Goal: Find specific page/section: Find specific page/section

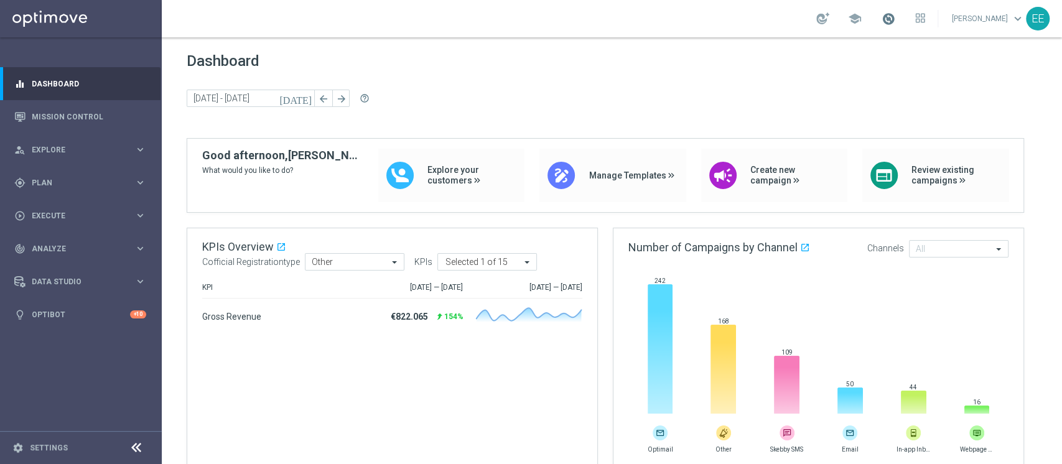
click at [896, 14] on span at bounding box center [889, 19] width 14 height 14
click at [44, 188] on div "gps_fixed Plan keyboard_arrow_right" at bounding box center [80, 182] width 161 height 33
click at [57, 207] on link "Target Groups" at bounding box center [80, 209] width 97 height 10
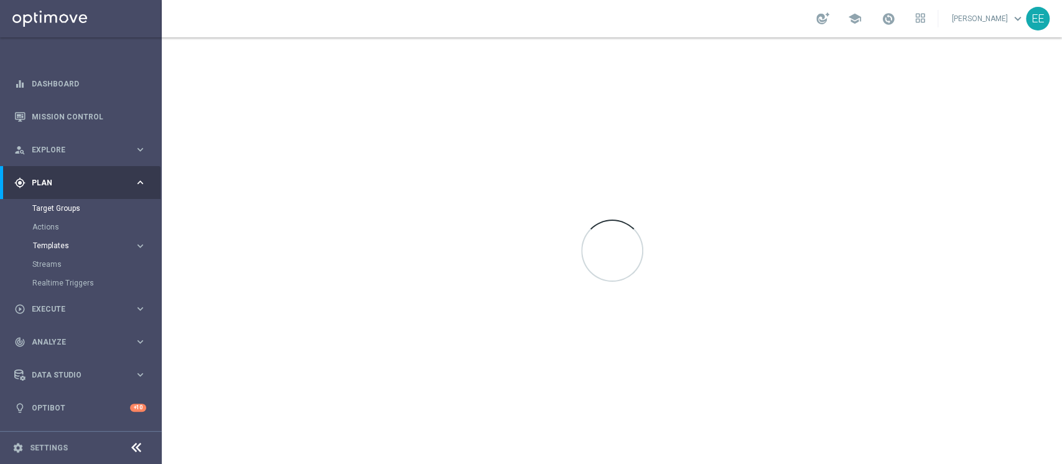
click at [60, 248] on span "Templates" at bounding box center [77, 245] width 89 height 7
click at [62, 209] on link "Target Groups" at bounding box center [80, 209] width 97 height 10
click at [644, 246] on div at bounding box center [612, 250] width 901 height 427
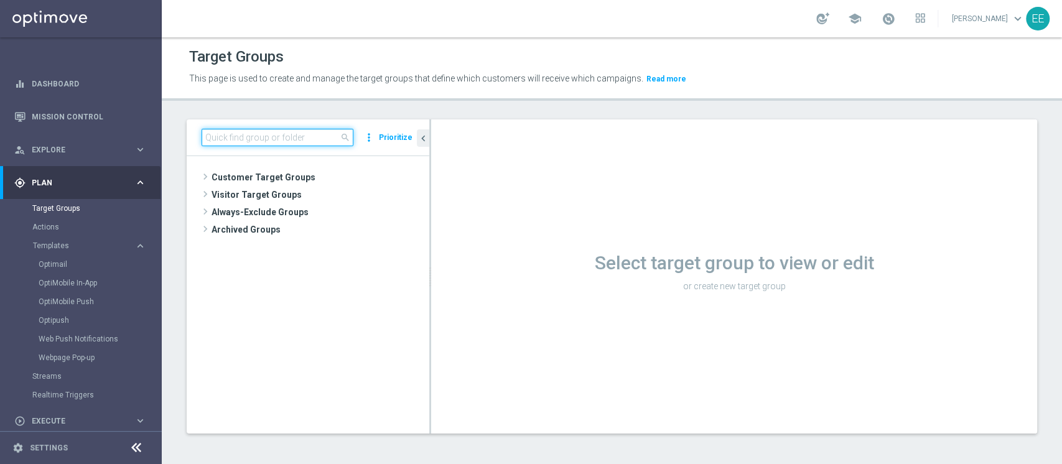
click at [323, 139] on input at bounding box center [278, 137] width 152 height 17
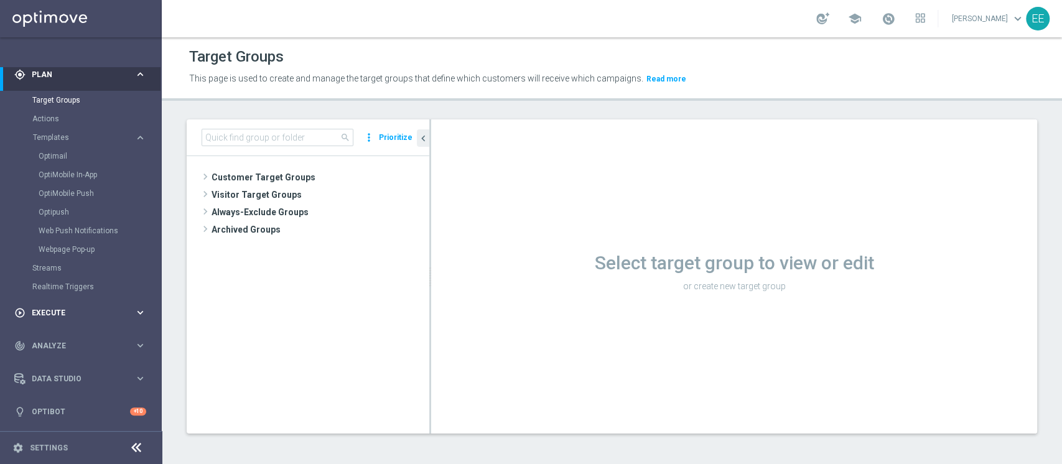
click at [59, 310] on span "Execute" at bounding box center [83, 312] width 103 height 7
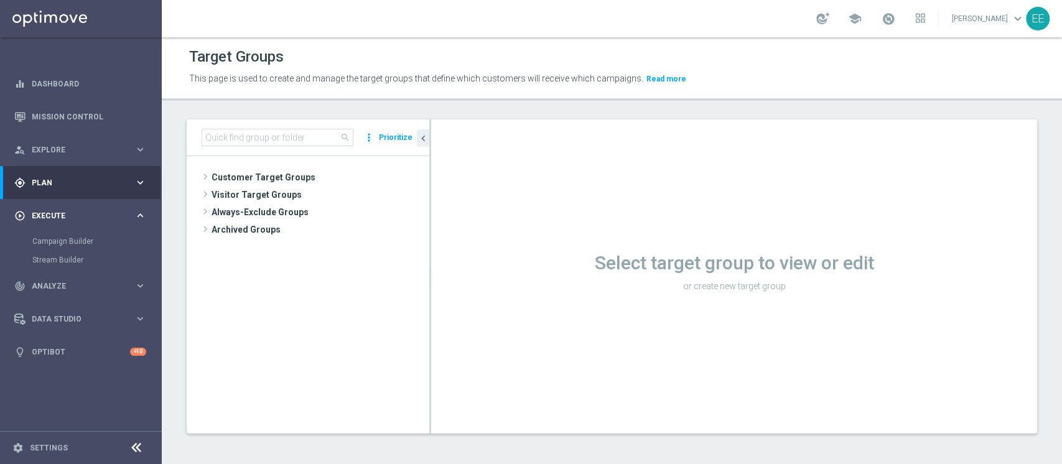
scroll to position [0, 0]
click at [80, 241] on link "Campaign Builder" at bounding box center [80, 242] width 97 height 10
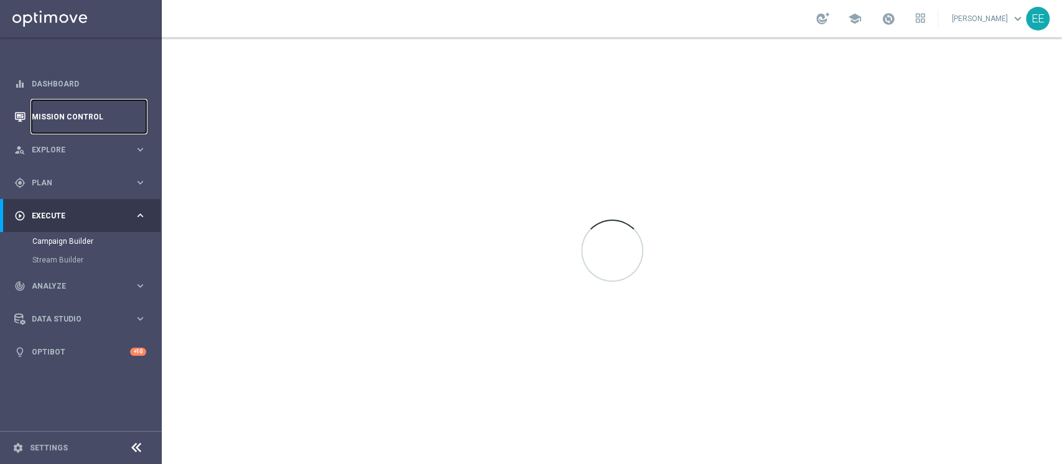
click at [75, 108] on link "Mission Control" at bounding box center [89, 116] width 115 height 33
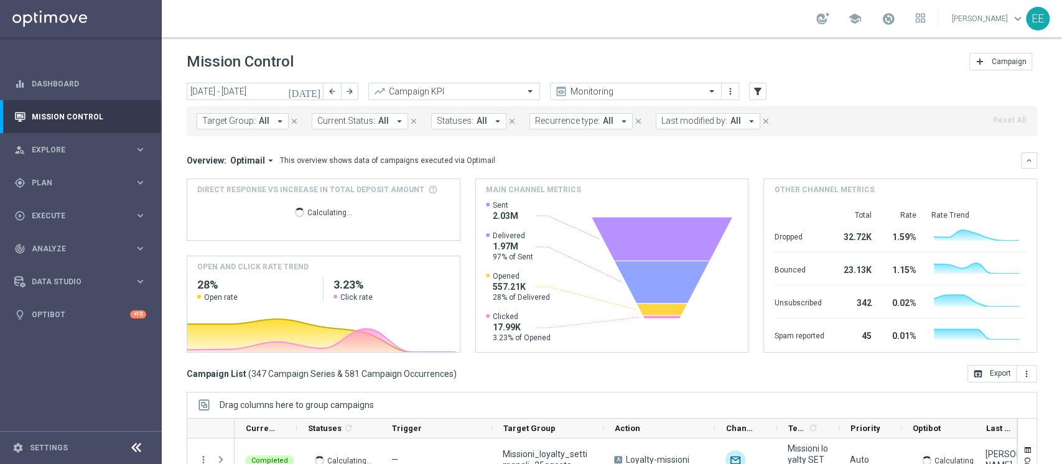
click at [671, 126] on button "Last modified by: All arrow_drop_down" at bounding box center [708, 121] width 105 height 16
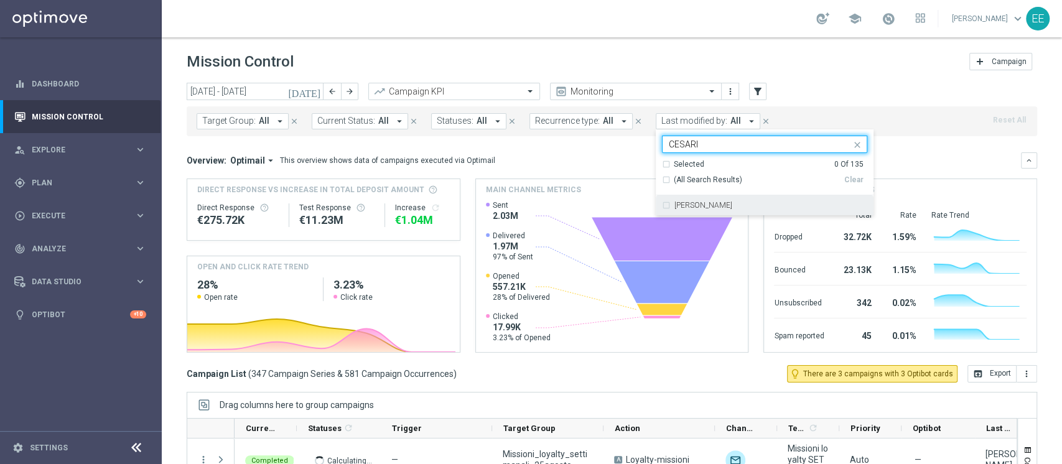
click at [708, 197] on div "[PERSON_NAME]" at bounding box center [764, 205] width 205 height 20
type input "CESARI"
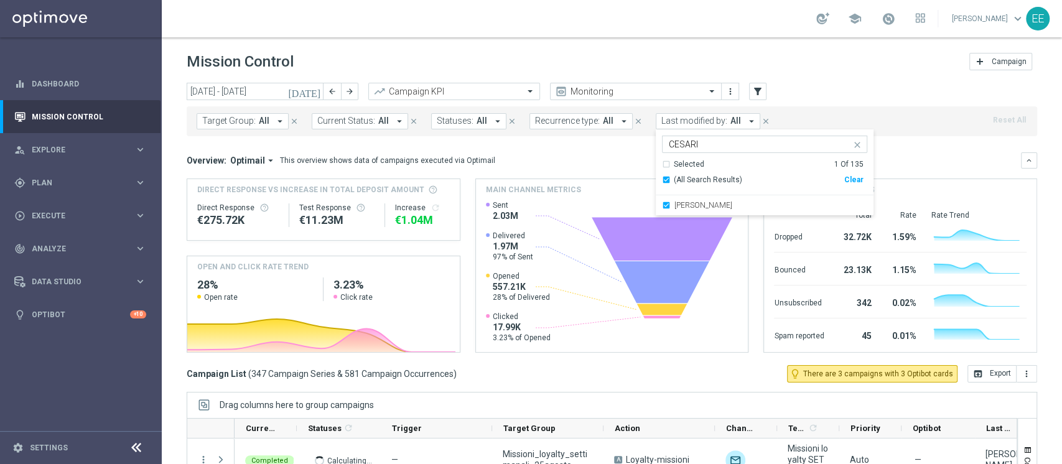
click at [876, 106] on div "Target Group: All arrow_drop_down close Current Status: All arrow_drop_down clo…" at bounding box center [612, 121] width 851 height 30
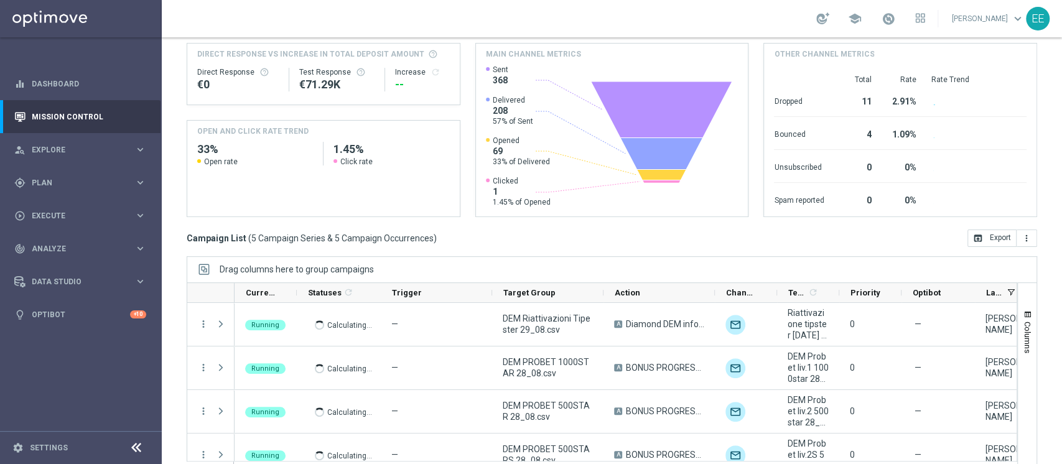
scroll to position [157, 0]
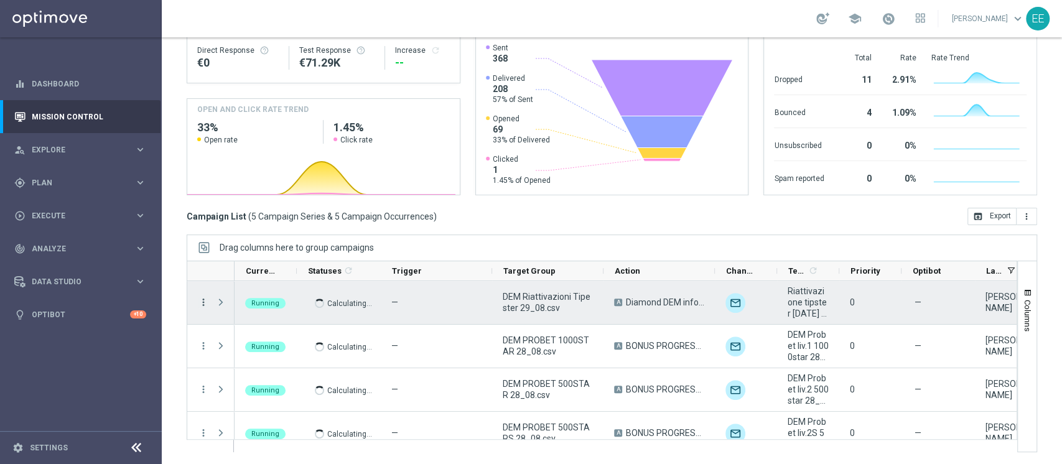
click at [202, 304] on icon "more_vert" at bounding box center [203, 302] width 11 height 11
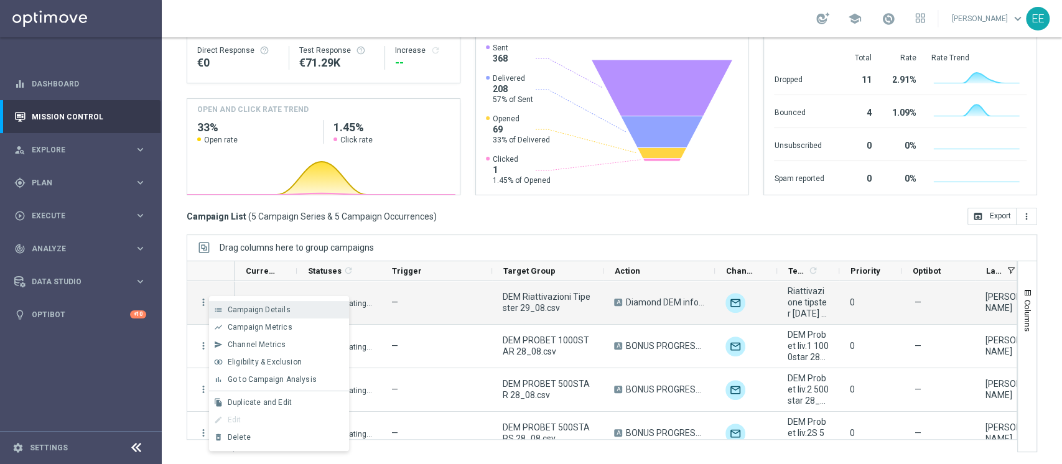
click at [242, 301] on div "list Campaign Details" at bounding box center [279, 309] width 140 height 17
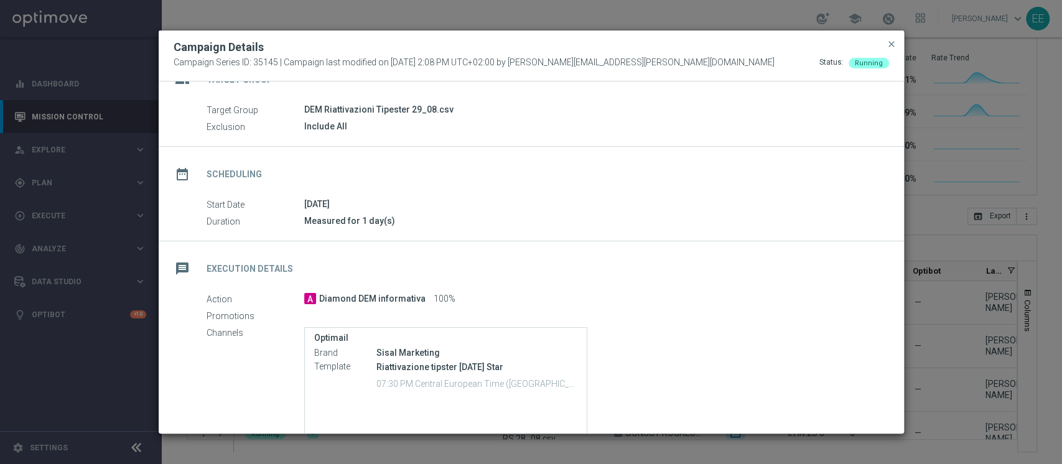
scroll to position [100, 0]
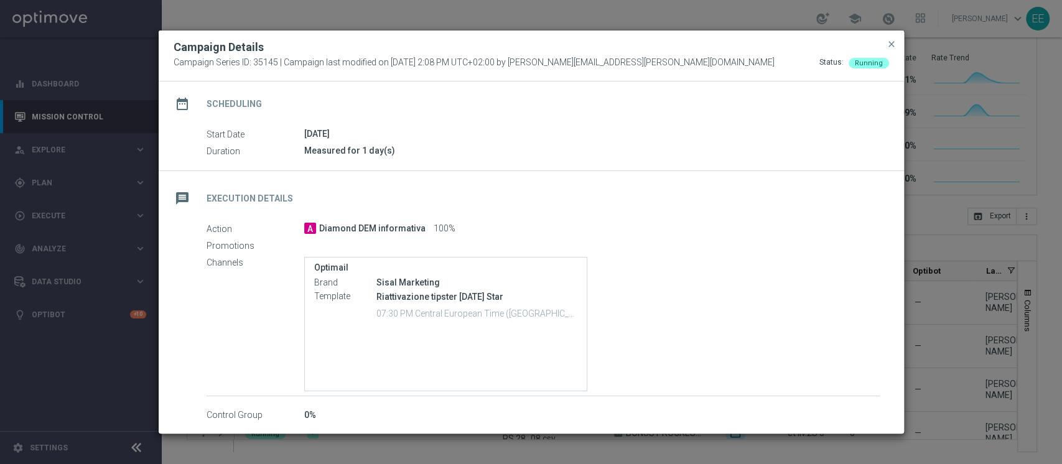
click at [473, 296] on p "Riattivazione tipster [DATE] Star" at bounding box center [477, 296] width 201 height 11
click at [714, 262] on div "Optimail Brand Sisal Marketing Template Riattivazione tipster [DATE] Star 07:30…" at bounding box center [592, 324] width 576 height 134
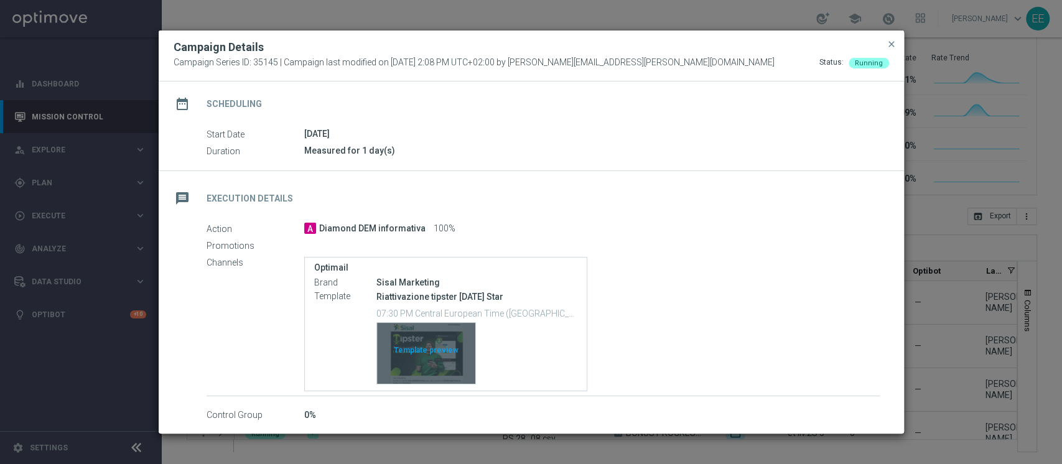
click at [431, 347] on div "Template preview" at bounding box center [426, 353] width 98 height 61
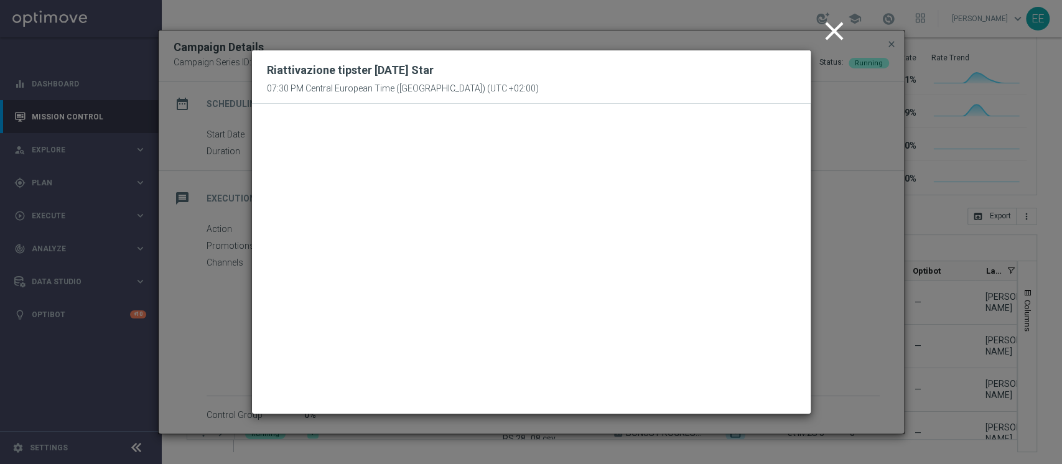
click at [835, 35] on icon "close" at bounding box center [834, 31] width 31 height 31
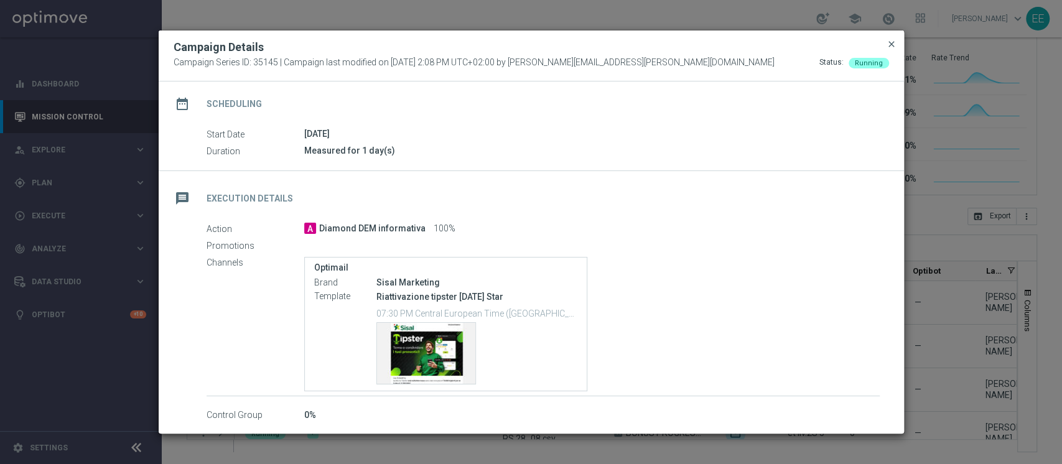
click at [891, 45] on span "close" at bounding box center [892, 44] width 10 height 10
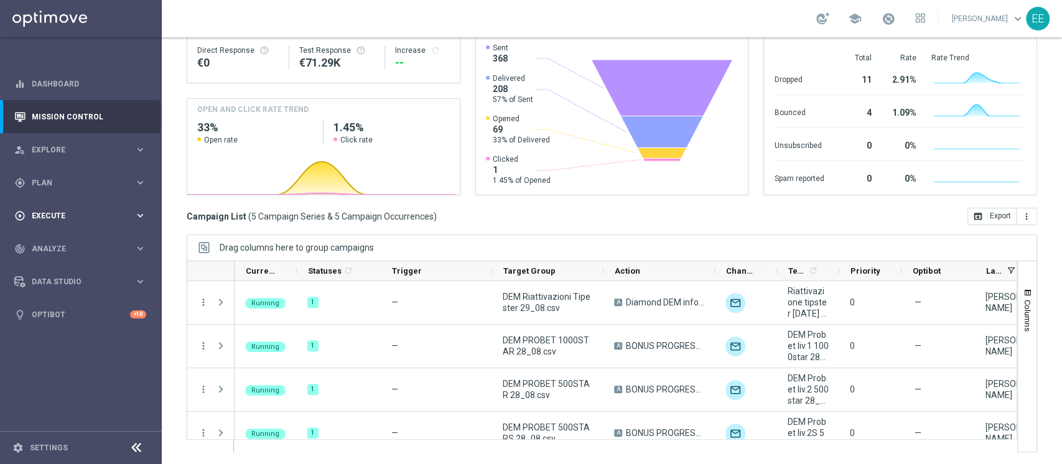
click at [59, 220] on div "play_circle_outline Execute" at bounding box center [74, 215] width 120 height 11
click at [50, 186] on span "Plan" at bounding box center [83, 182] width 103 height 7
click at [60, 246] on span "Templates" at bounding box center [77, 245] width 89 height 7
click at [64, 262] on link "Optimail" at bounding box center [84, 265] width 91 height 10
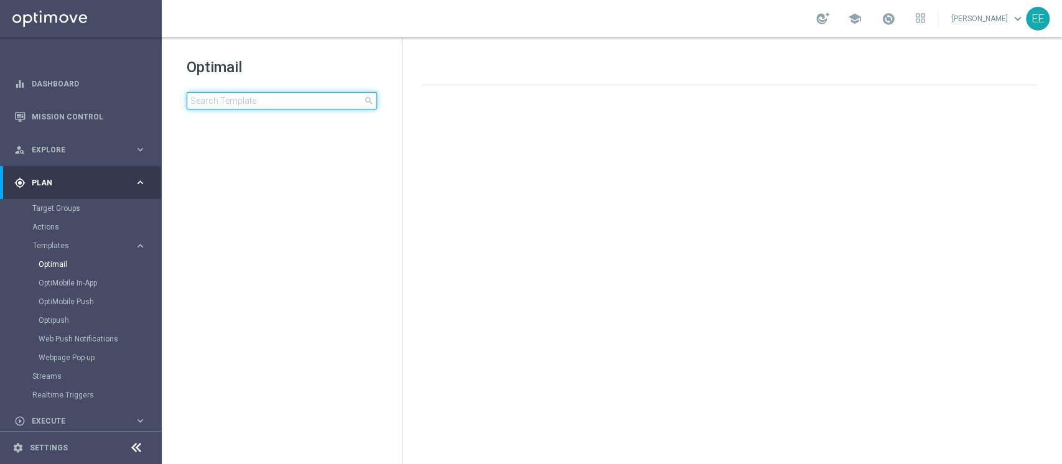
click at [248, 101] on input at bounding box center [282, 100] width 190 height 17
click at [245, 99] on input "29.08" at bounding box center [282, 100] width 190 height 17
click at [259, 107] on input "29.08" at bounding box center [282, 100] width 190 height 17
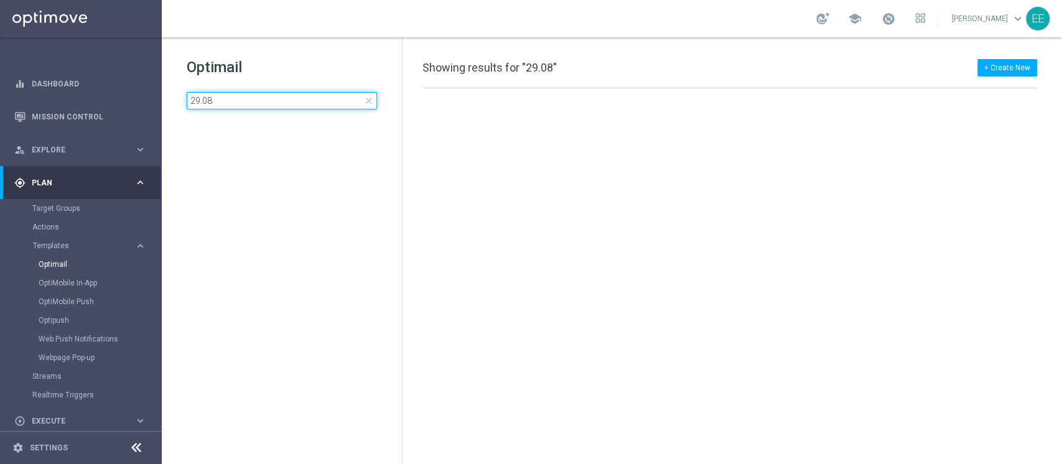
click at [259, 107] on input "29.08" at bounding box center [282, 100] width 190 height 17
click at [62, 261] on link "Optimail" at bounding box center [84, 265] width 91 height 10
click at [243, 97] on input "29.08" at bounding box center [282, 100] width 190 height 17
click at [236, 96] on input "29.08" at bounding box center [282, 100] width 190 height 17
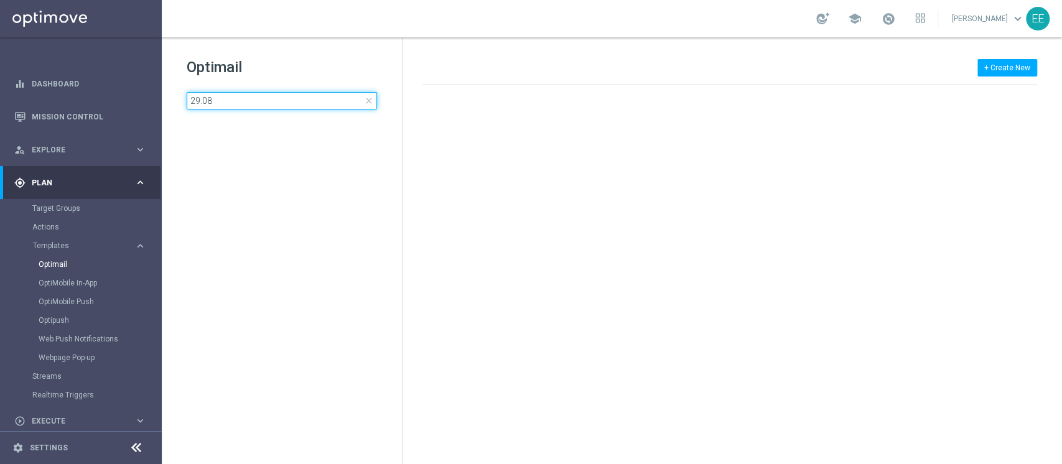
click at [236, 96] on input "29.08" at bounding box center [282, 100] width 190 height 17
click at [49, 244] on span "Templates" at bounding box center [77, 245] width 89 height 7
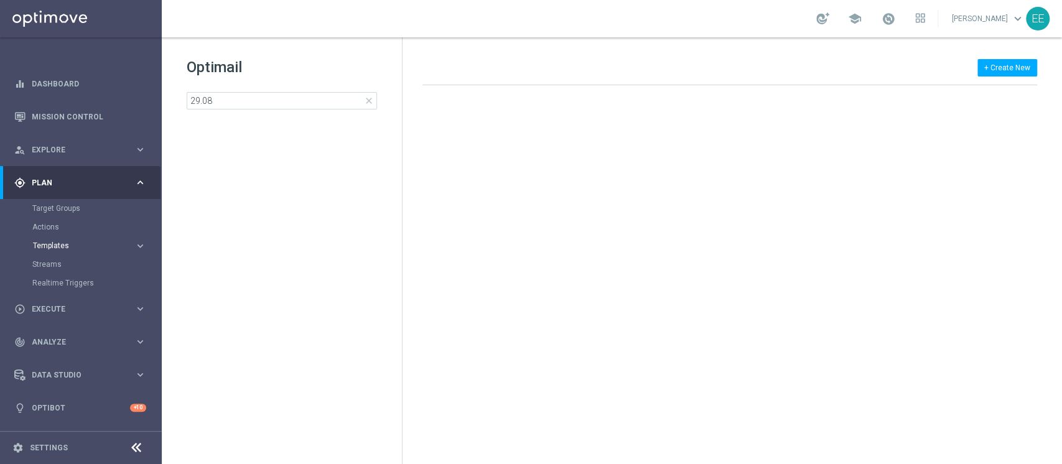
click at [55, 248] on span "Templates" at bounding box center [77, 245] width 89 height 7
click at [60, 265] on link "Optimail" at bounding box center [84, 265] width 91 height 10
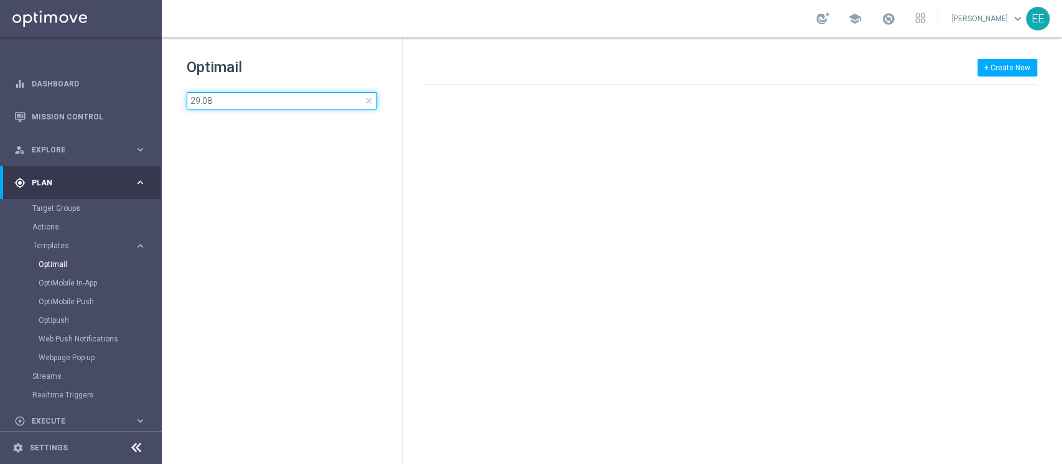
click at [231, 102] on input "29.08" at bounding box center [282, 100] width 190 height 17
type input "2"
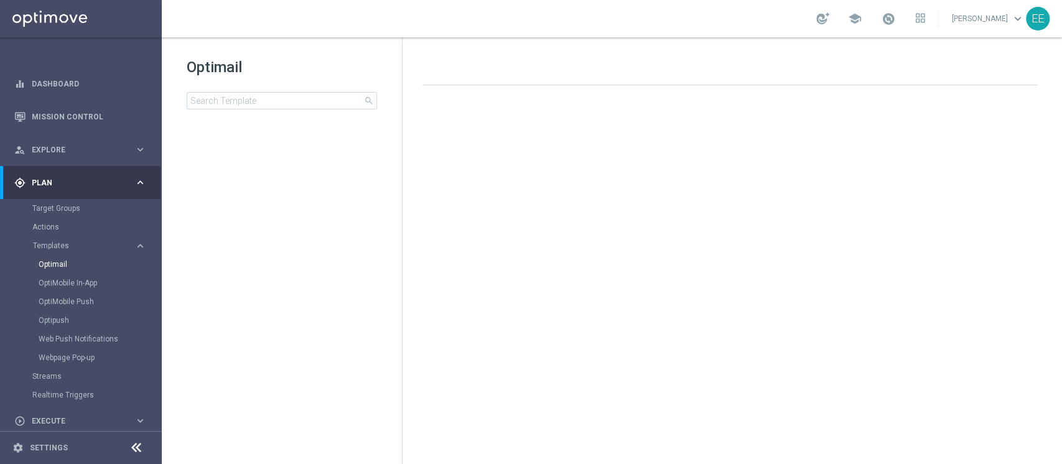
click at [230, 91] on div "Optimail search" at bounding box center [294, 83] width 215 height 52
click at [236, 101] on input at bounding box center [282, 100] width 190 height 17
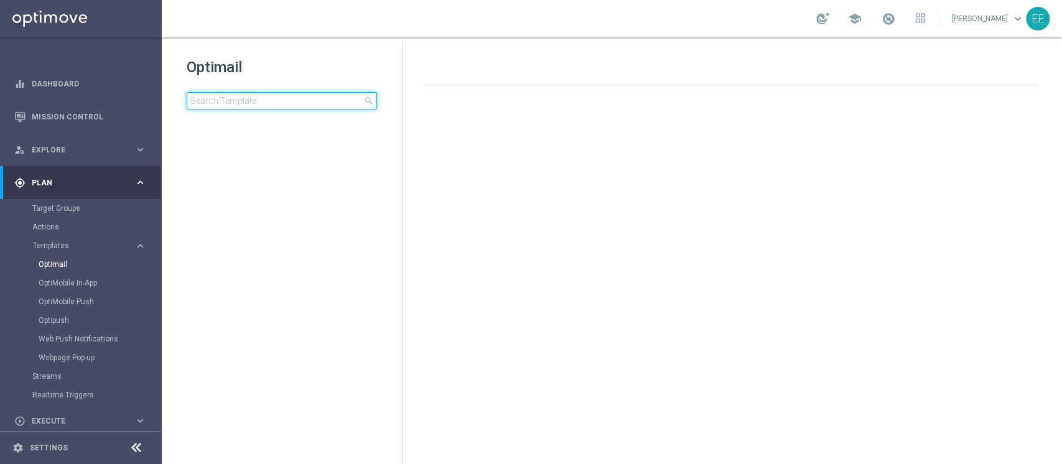
click at [236, 101] on input at bounding box center [282, 100] width 190 height 17
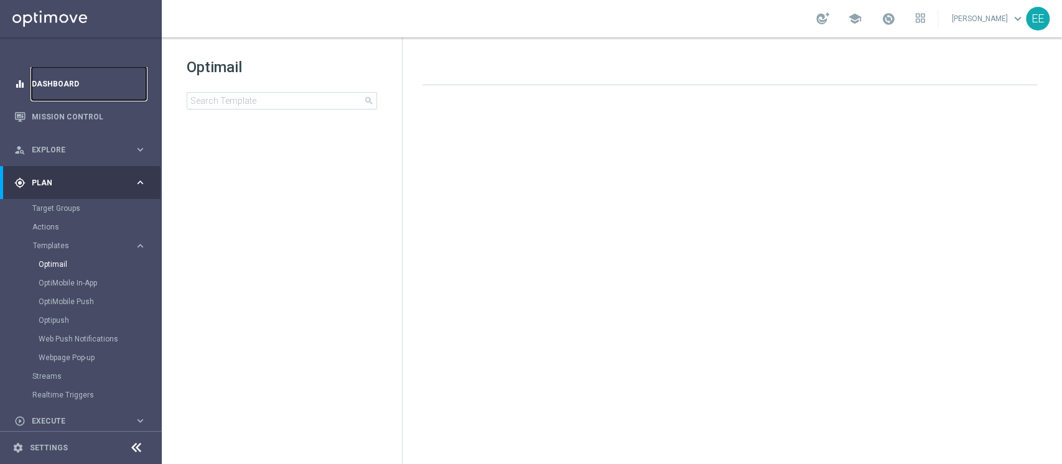
click at [78, 78] on link "Dashboard" at bounding box center [89, 83] width 115 height 33
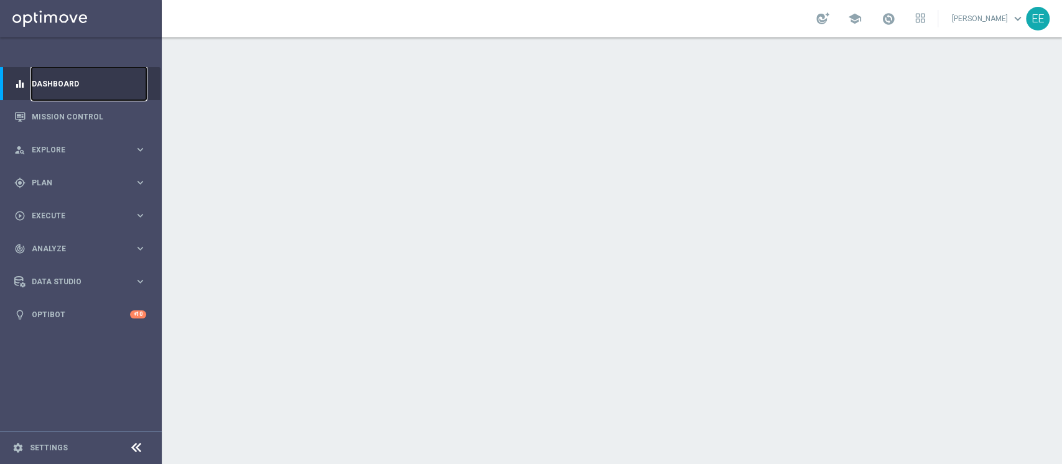
click at [80, 91] on link "Dashboard" at bounding box center [89, 83] width 115 height 33
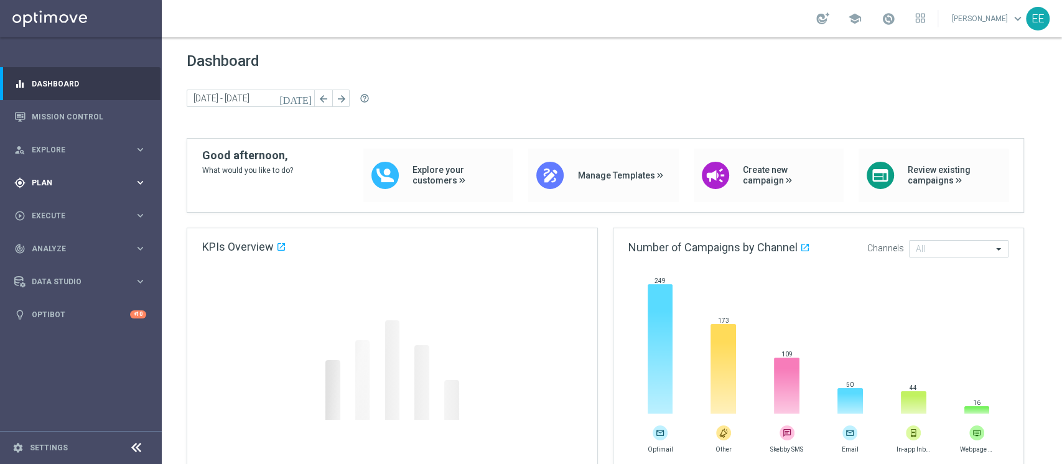
click at [55, 177] on div "gps_fixed Plan" at bounding box center [74, 182] width 120 height 11
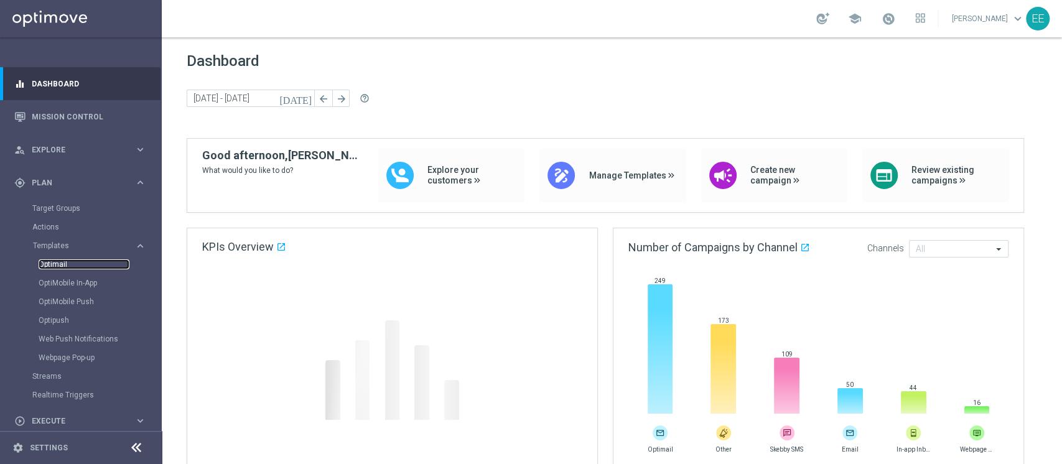
click at [50, 260] on link "Optimail" at bounding box center [84, 265] width 91 height 10
